Goal: Complete application form: Complete application form

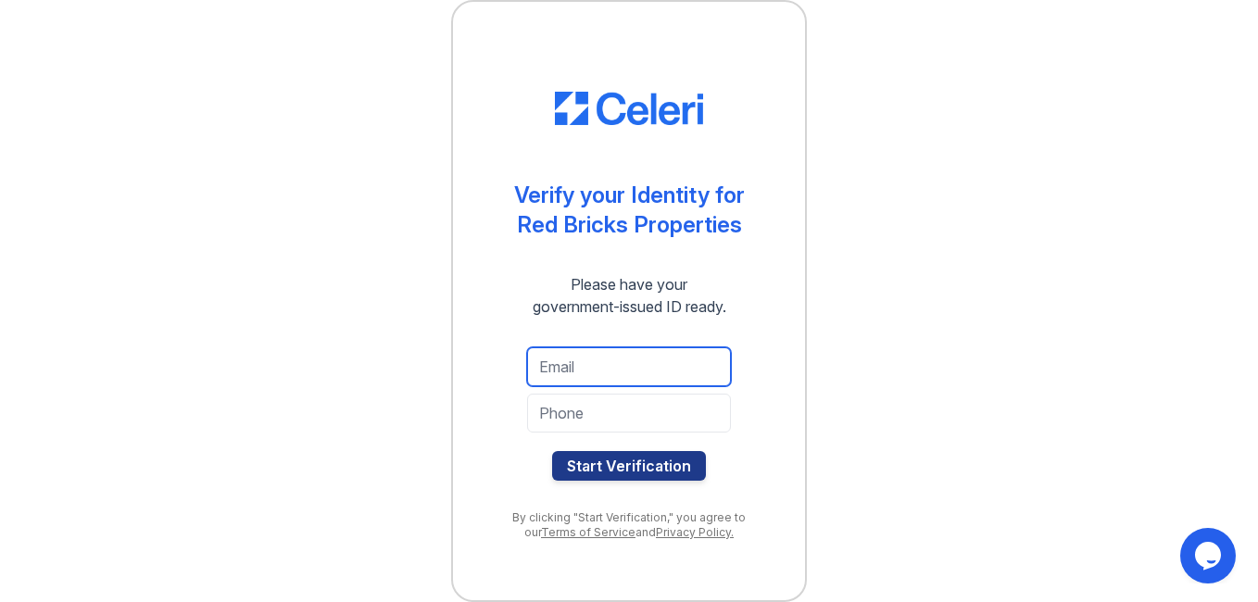
click at [664, 377] on input "email" at bounding box center [629, 366] width 204 height 39
type input "[EMAIL_ADDRESS][DOMAIN_NAME]"
type input "7046048471"
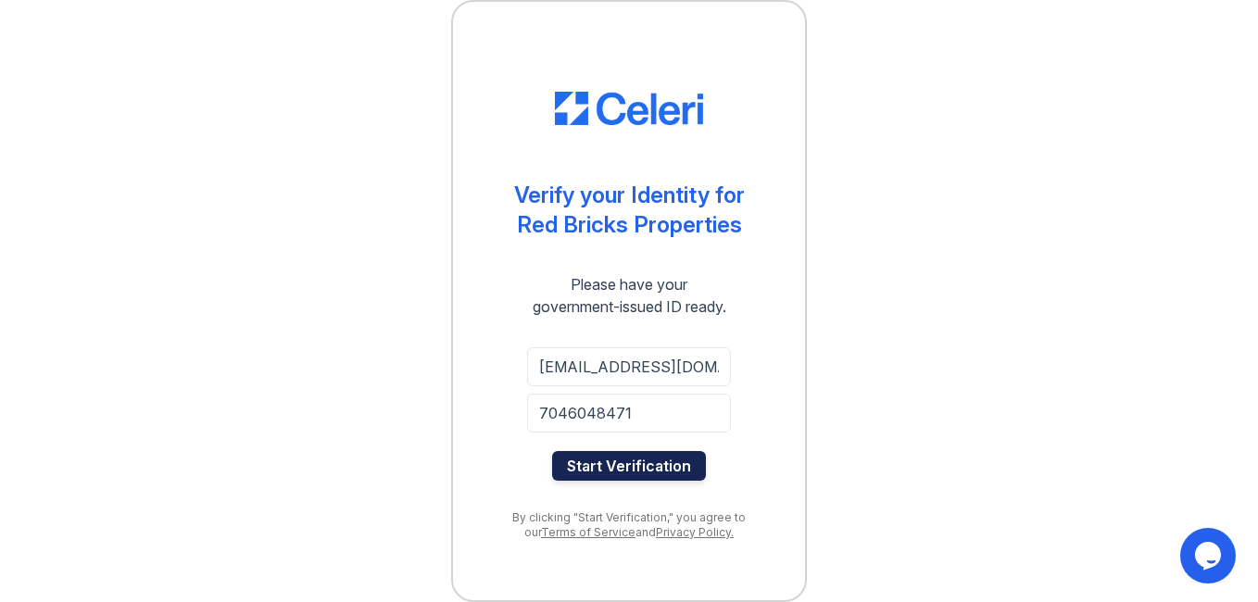
click at [634, 469] on button "Start Verification" at bounding box center [629, 466] width 154 height 30
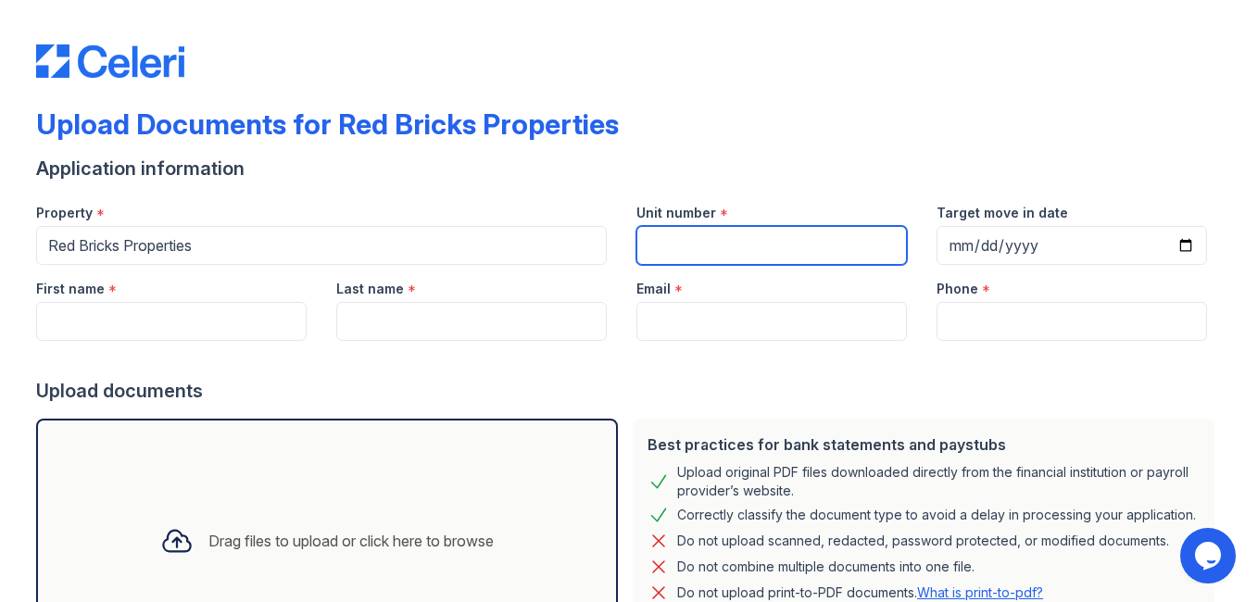
click at [724, 245] on input "Unit number" at bounding box center [771, 245] width 270 height 39
type input "[STREET_ADDRESS]"
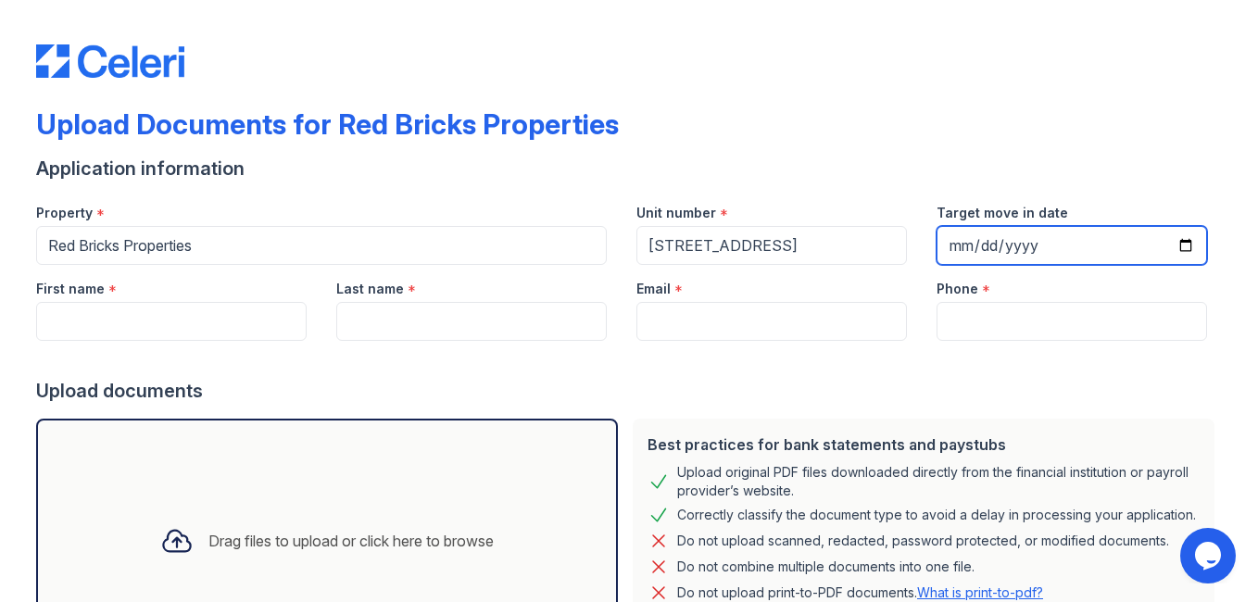
click at [1176, 250] on input "Target move in date" at bounding box center [1071, 245] width 270 height 39
type input "[DATE]"
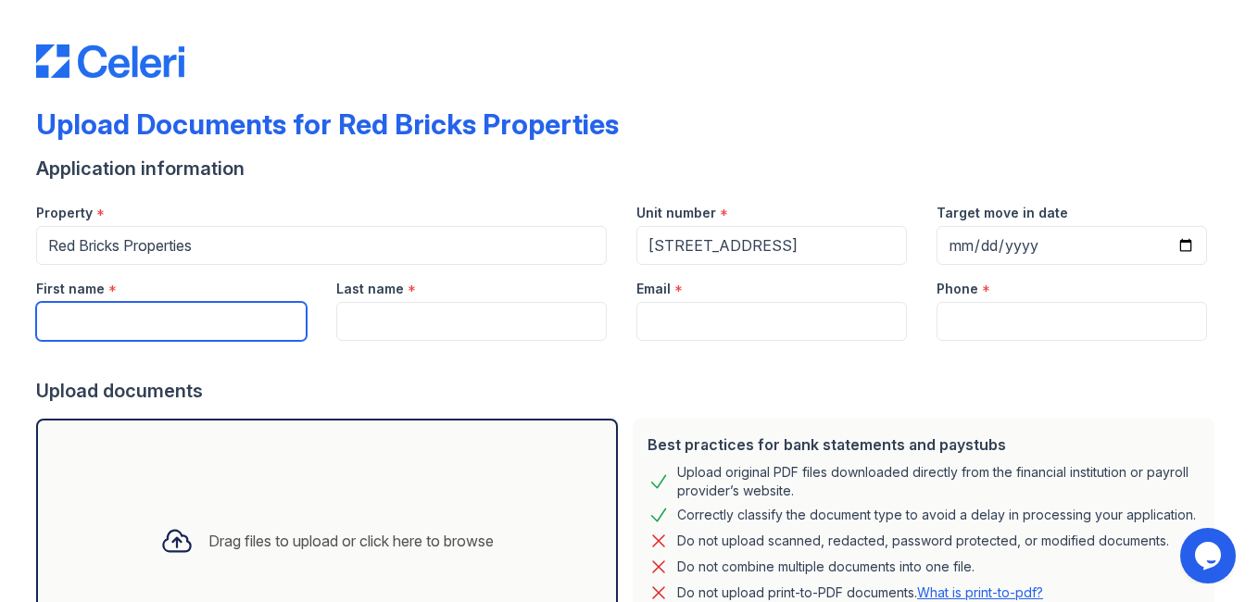
click at [217, 329] on input "First name" at bounding box center [171, 321] width 270 height 39
type input "[PERSON_NAME]"
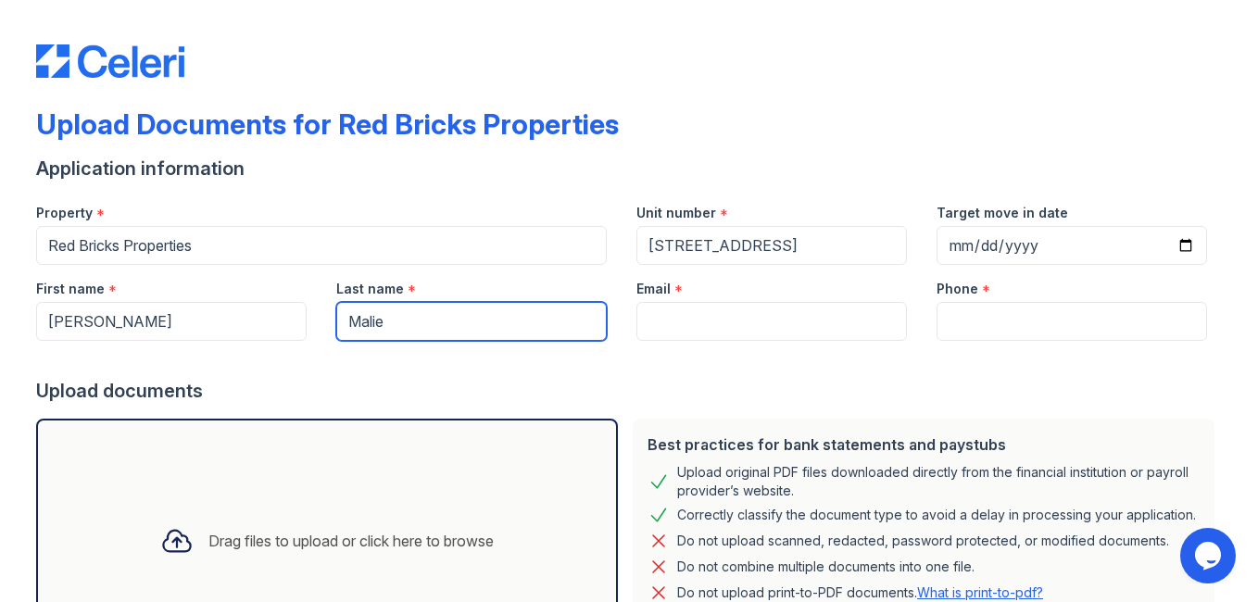
type input "Malie"
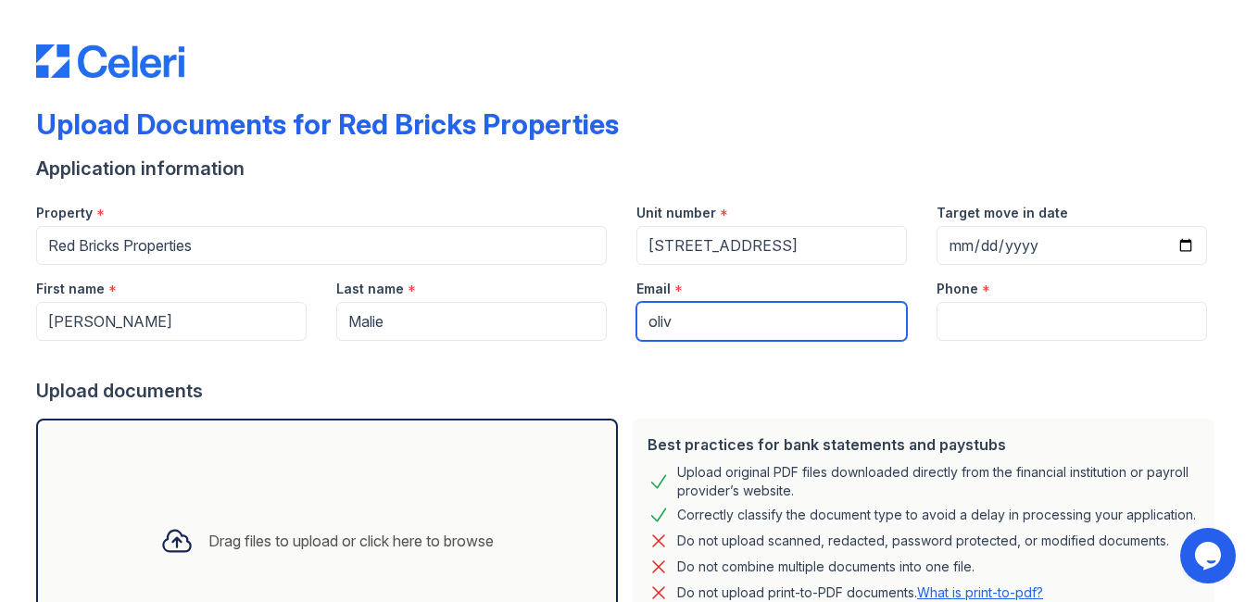
click at [717, 315] on input "oliv" at bounding box center [771, 321] width 270 height 39
type input "[EMAIL_ADDRESS][DOMAIN_NAME]"
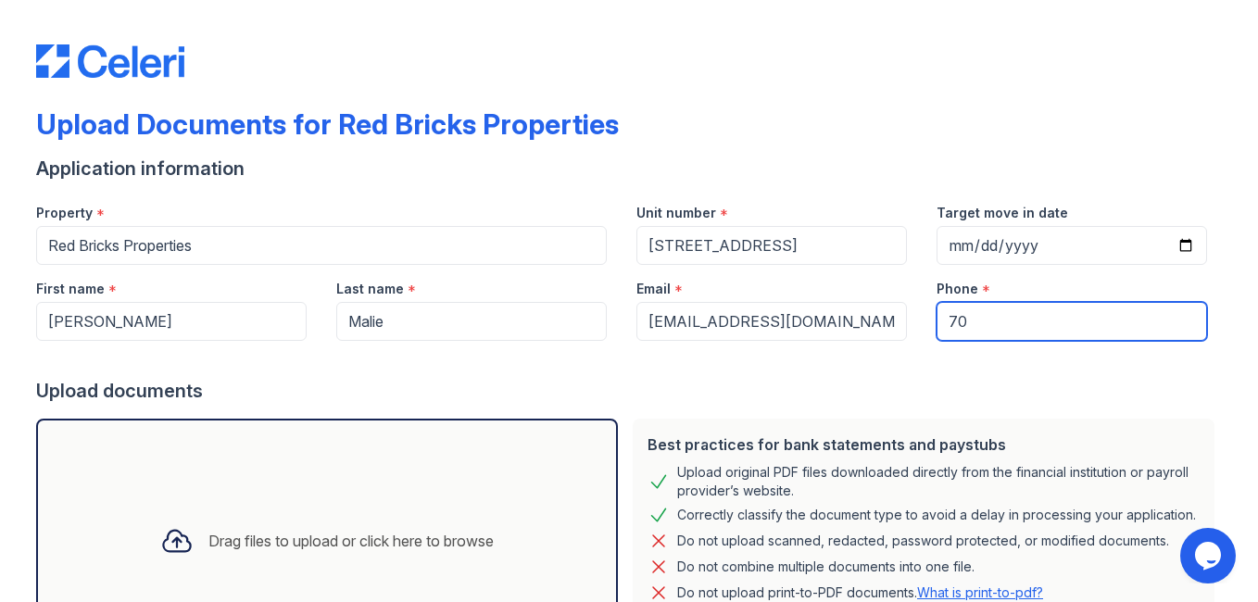
type input "7046048471"
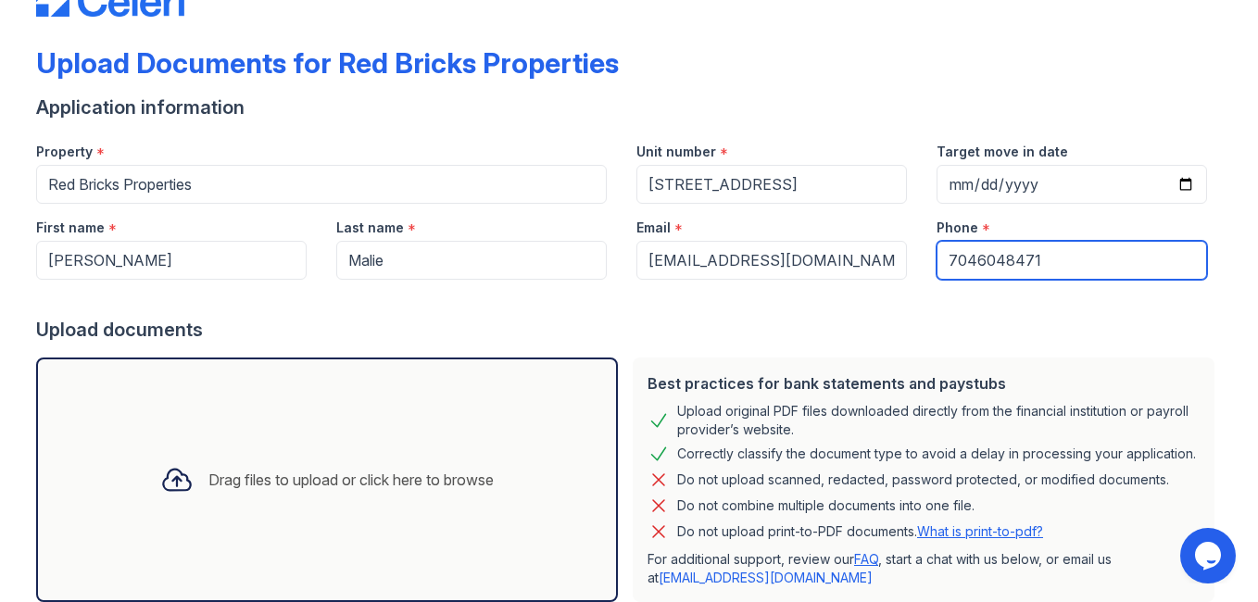
scroll to position [176, 0]
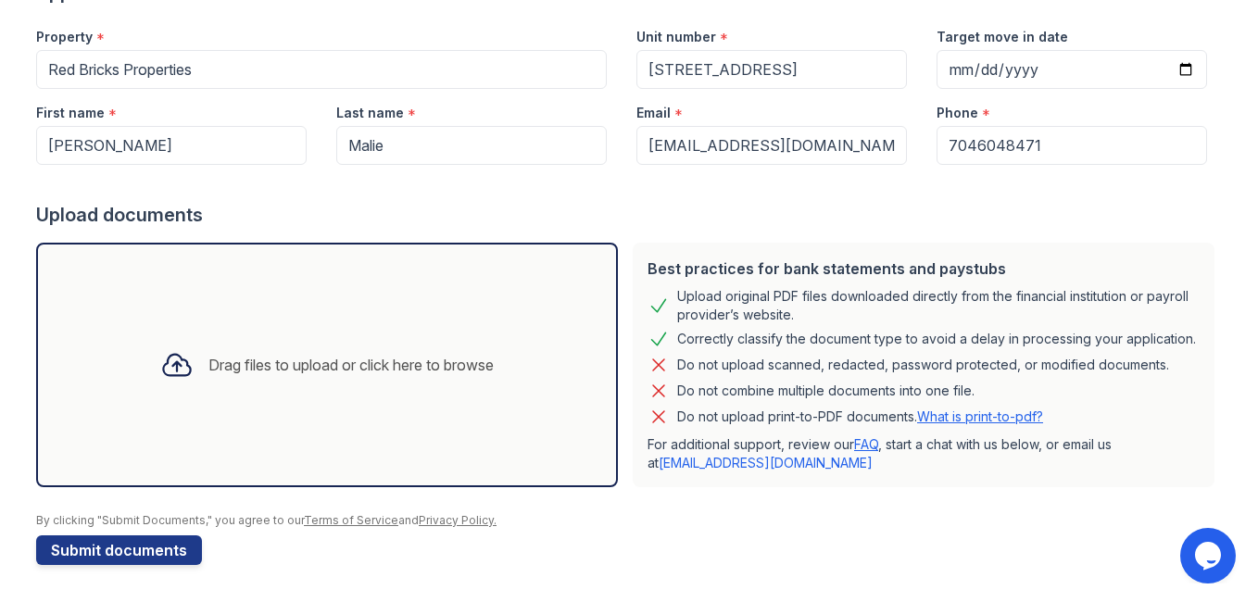
click at [223, 361] on div "Drag files to upload or click here to browse" at bounding box center [350, 365] width 285 height 22
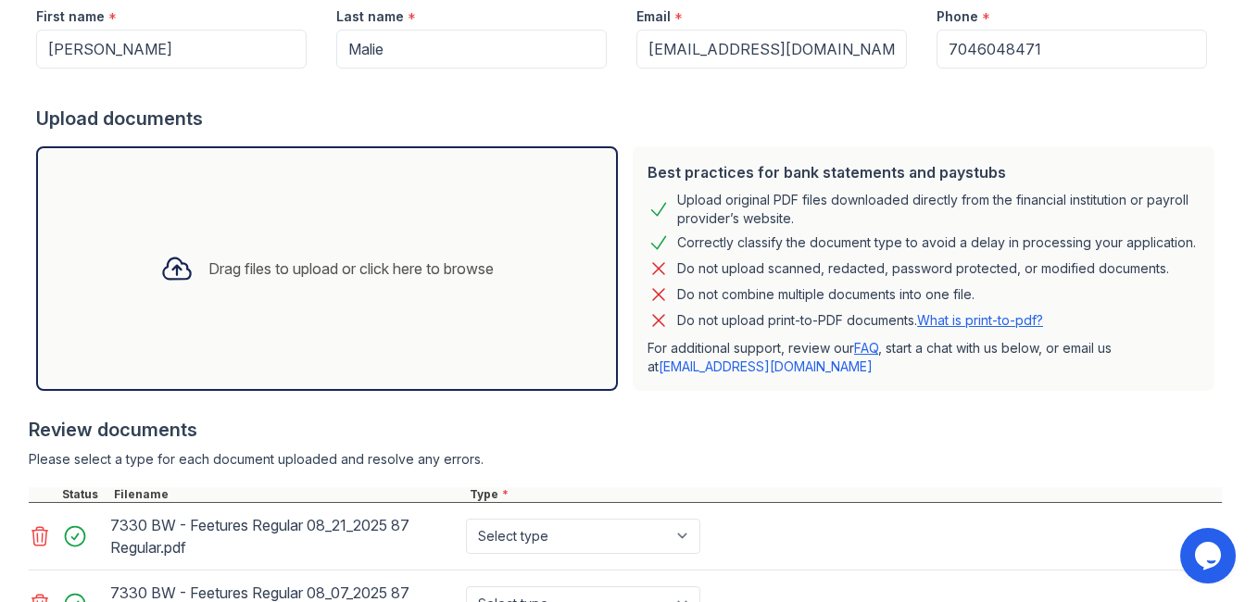
scroll to position [389, 0]
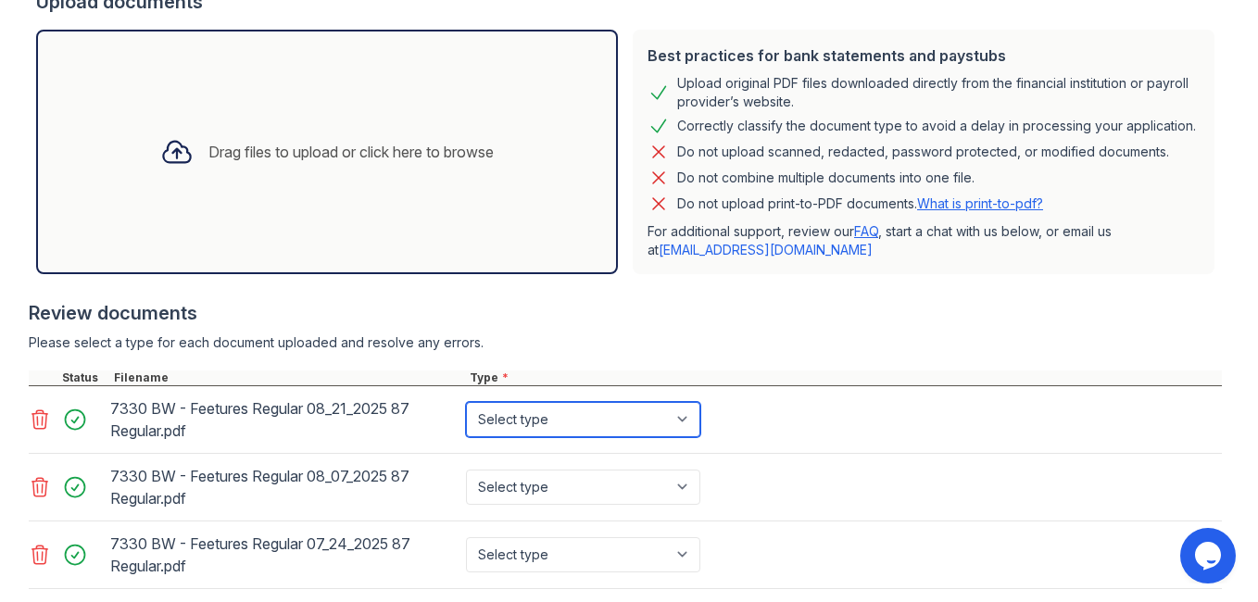
click at [562, 414] on select "Select type Paystub Bank Statement Offer Letter Tax Documents Benefit Award Let…" at bounding box center [583, 419] width 234 height 35
select select "paystub"
click at [466, 402] on select "Select type Paystub Bank Statement Offer Letter Tax Documents Benefit Award Let…" at bounding box center [583, 419] width 234 height 35
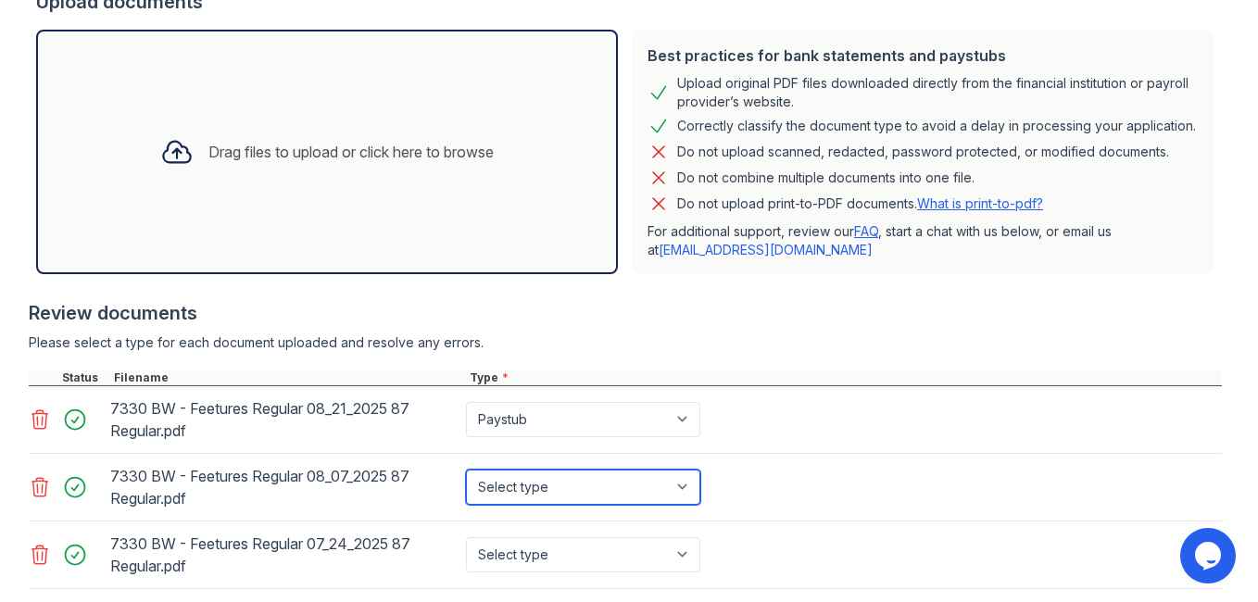
click at [524, 485] on select "Select type Paystub Bank Statement Offer Letter Tax Documents Benefit Award Let…" at bounding box center [583, 487] width 234 height 35
select select "paystub"
click at [466, 470] on select "Select type Paystub Bank Statement Offer Letter Tax Documents Benefit Award Let…" at bounding box center [583, 487] width 234 height 35
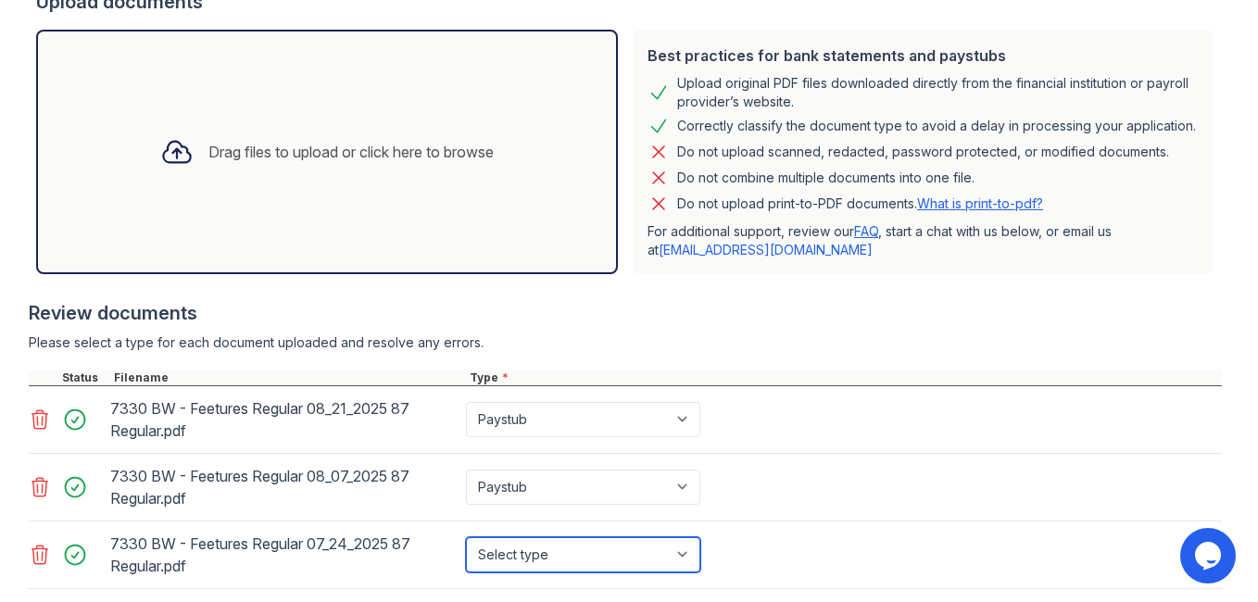
click at [547, 550] on select "Select type Paystub Bank Statement Offer Letter Tax Documents Benefit Award Let…" at bounding box center [583, 554] width 234 height 35
select select "paystub"
click at [466, 537] on select "Select type Paystub Bank Statement Offer Letter Tax Documents Benefit Award Let…" at bounding box center [583, 554] width 234 height 35
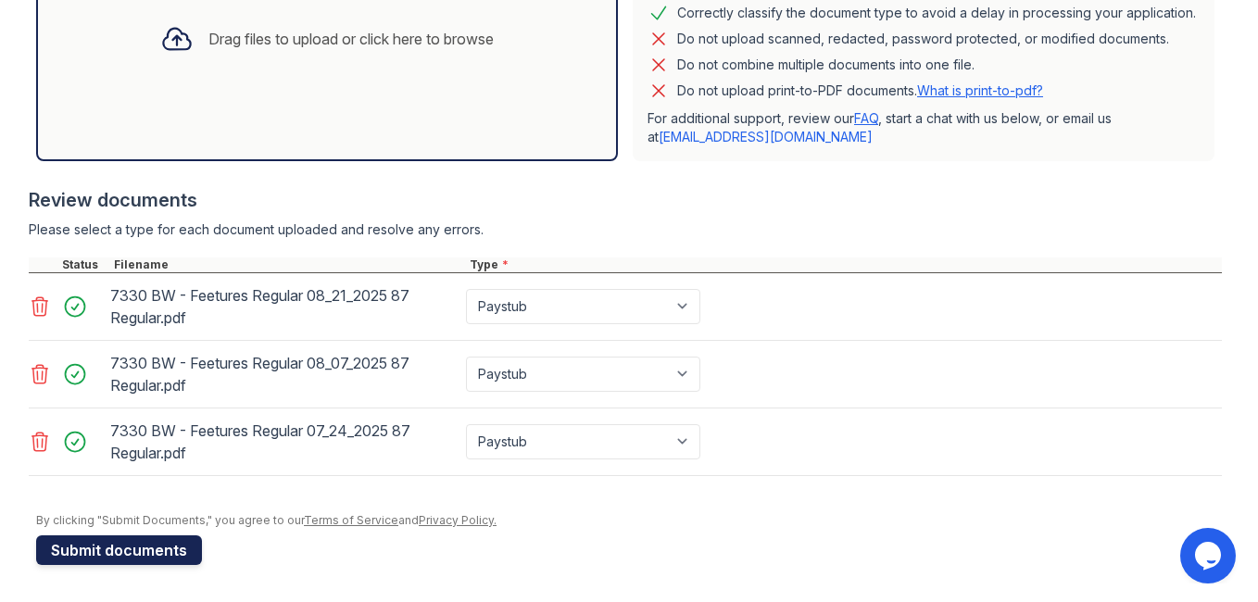
click at [143, 552] on button "Submit documents" at bounding box center [119, 550] width 166 height 30
